Goal: Information Seeking & Learning: Learn about a topic

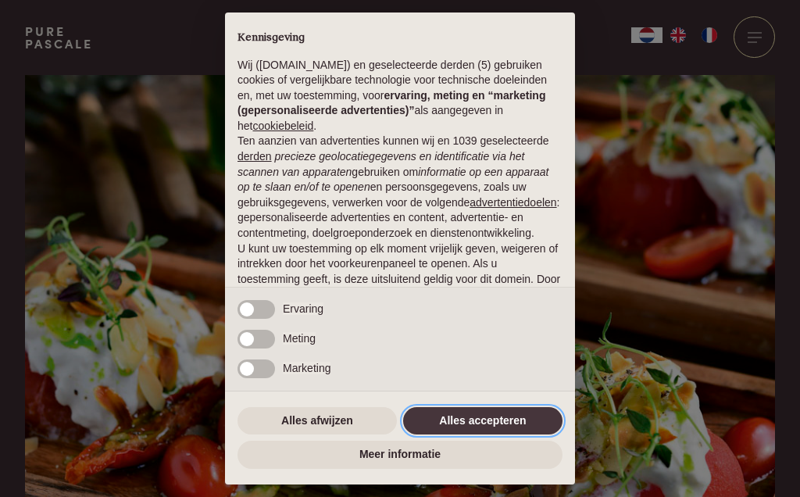
click at [463, 413] on button "Alles accepteren" at bounding box center [482, 421] width 159 height 28
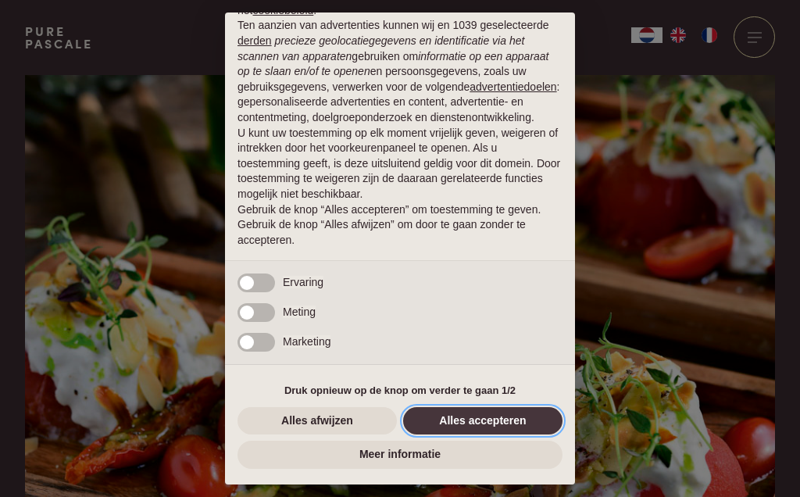
click at [451, 424] on button "Alles accepteren" at bounding box center [482, 421] width 159 height 28
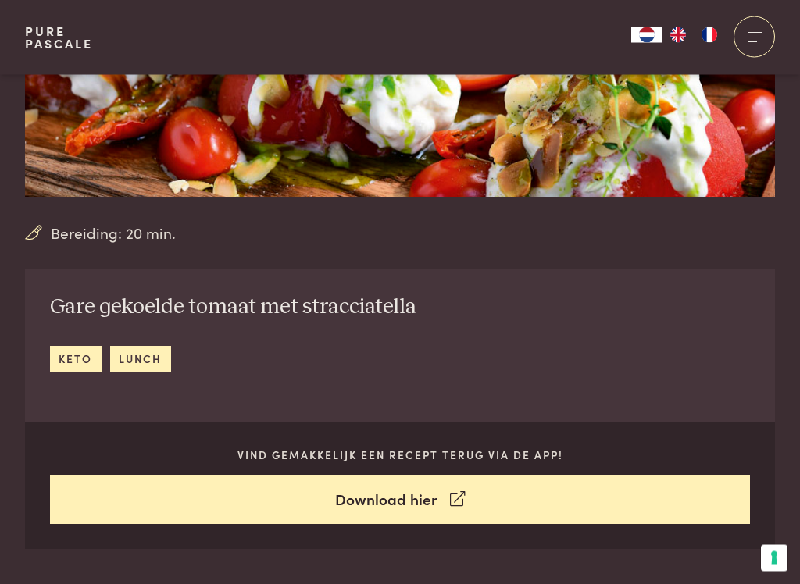
scroll to position [329, 0]
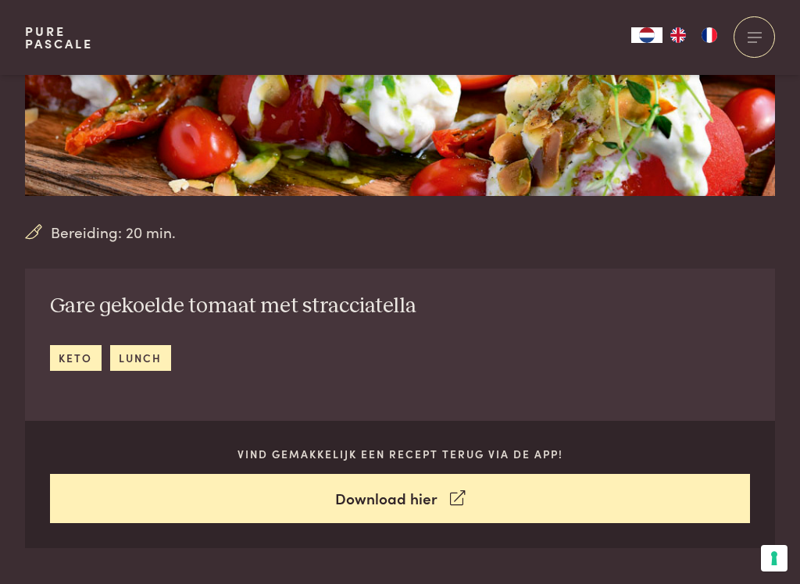
click at [162, 356] on link "lunch" at bounding box center [140, 358] width 61 height 26
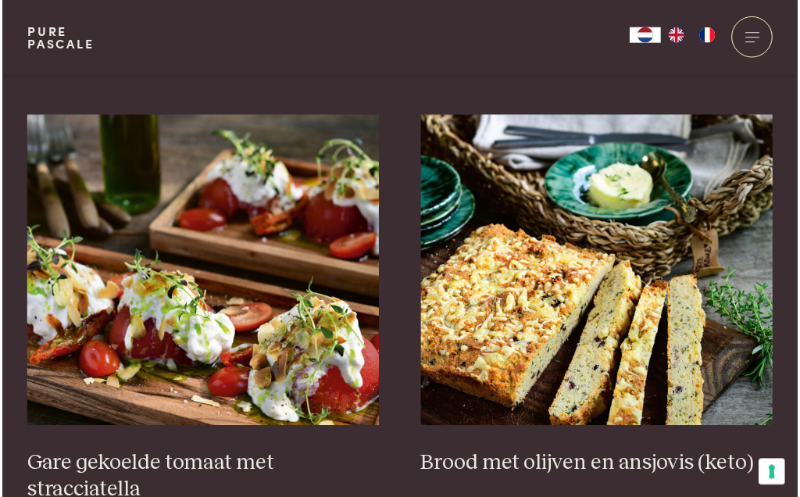
scroll to position [569, 0]
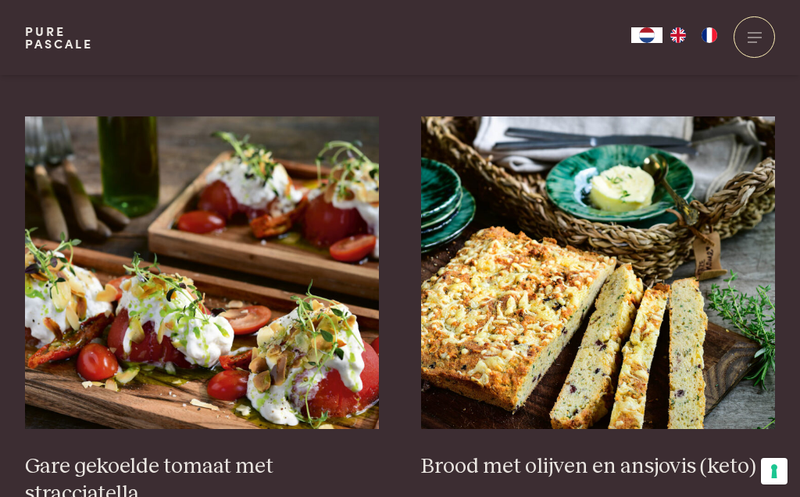
click at [136, 303] on img at bounding box center [202, 272] width 355 height 313
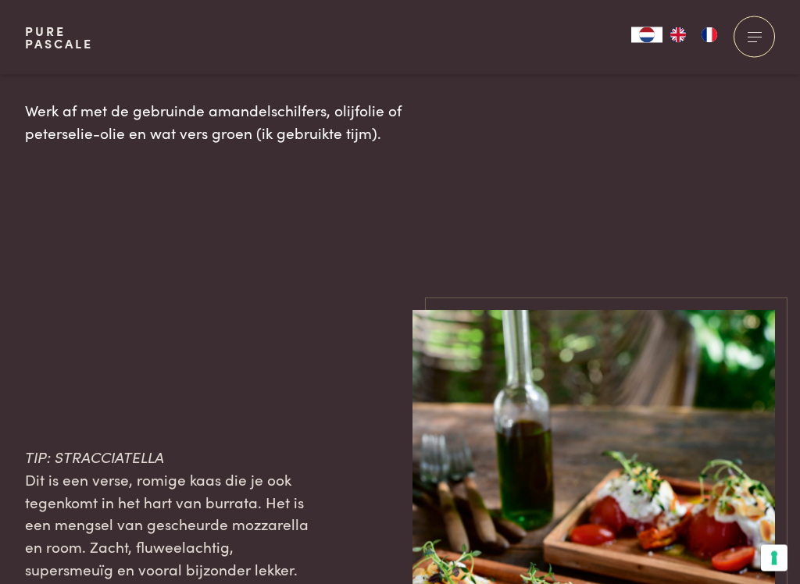
scroll to position [1943, 0]
click at [12, 496] on div "TIP: STRACCIATELLA Dit is een verse, romige kaas die je ook tegenkomt in het ha…" at bounding box center [400, 581] width 800 height 544
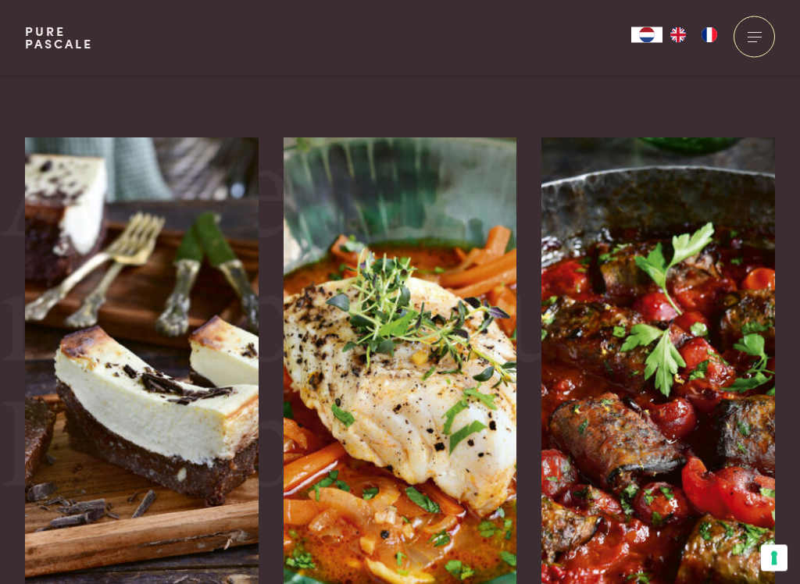
scroll to position [3179, 0]
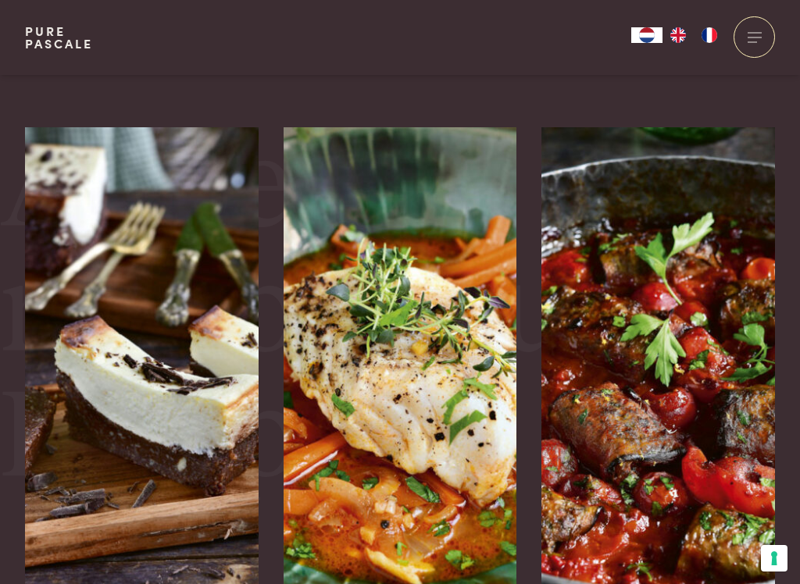
click at [669, 416] on img at bounding box center [659, 361] width 234 height 469
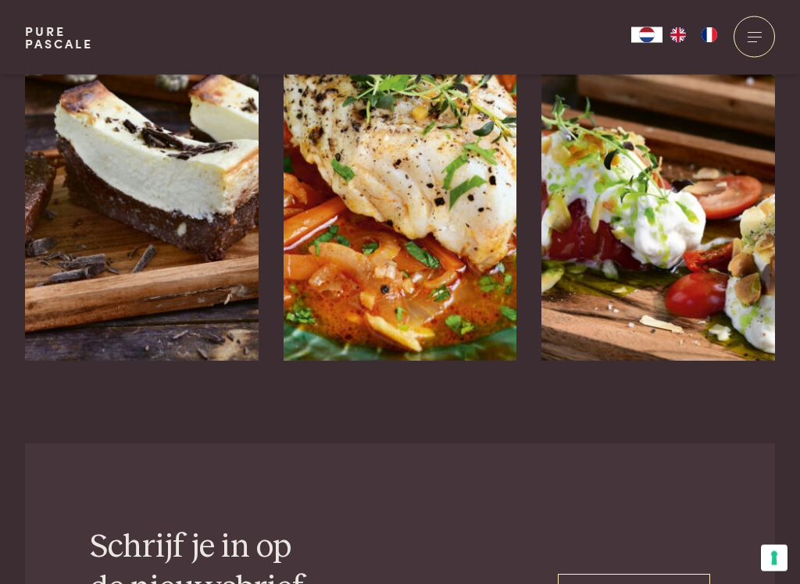
scroll to position [3942, 0]
click at [502, 159] on img at bounding box center [401, 126] width 234 height 469
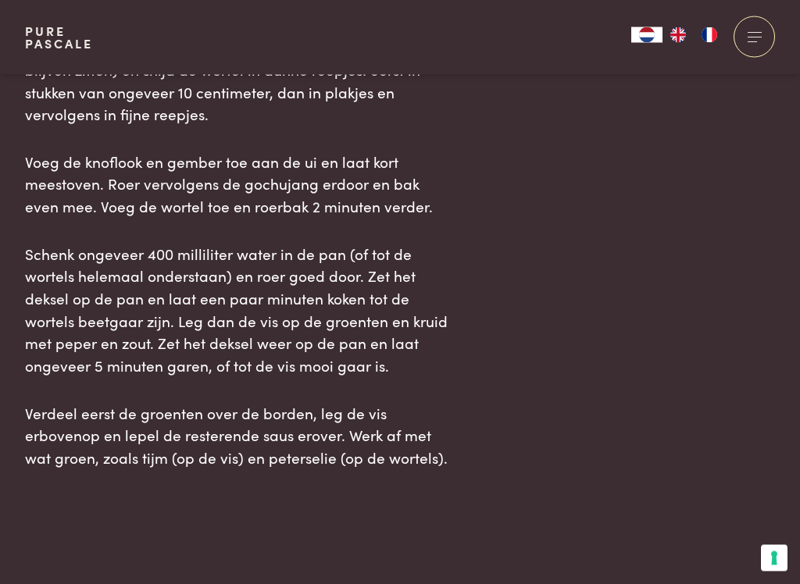
scroll to position [1864, 0]
click at [114, 568] on main "Bereiding: 35 min. Kabeljauw met wortels in een gochujang-soepje diner vis kabe…" at bounding box center [400, 147] width 800 height 4022
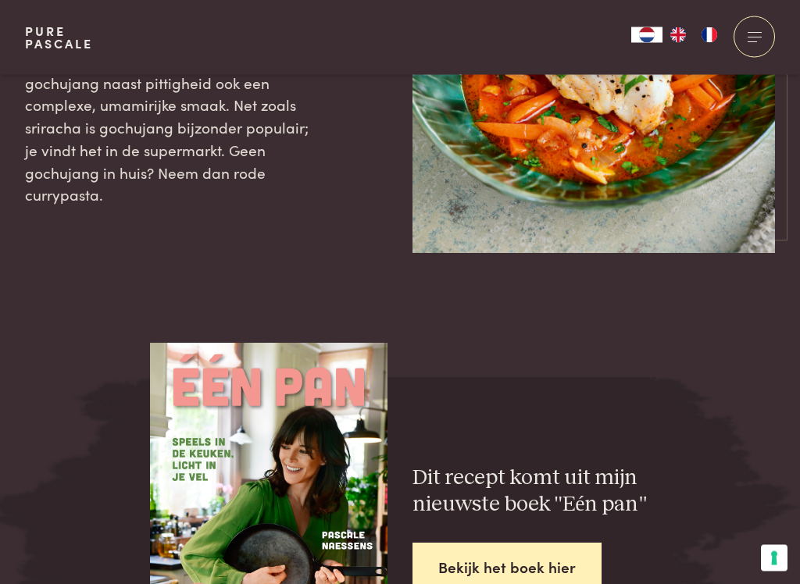
scroll to position [2791, 0]
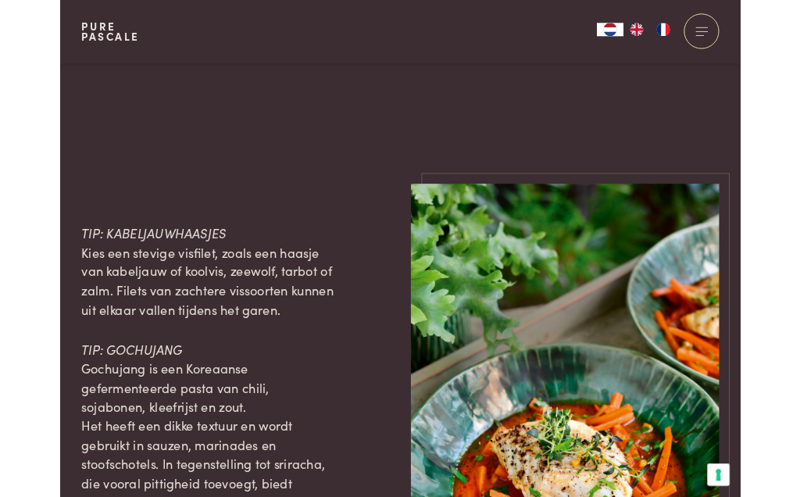
scroll to position [2327, 0]
